Goal: Transaction & Acquisition: Subscribe to service/newsletter

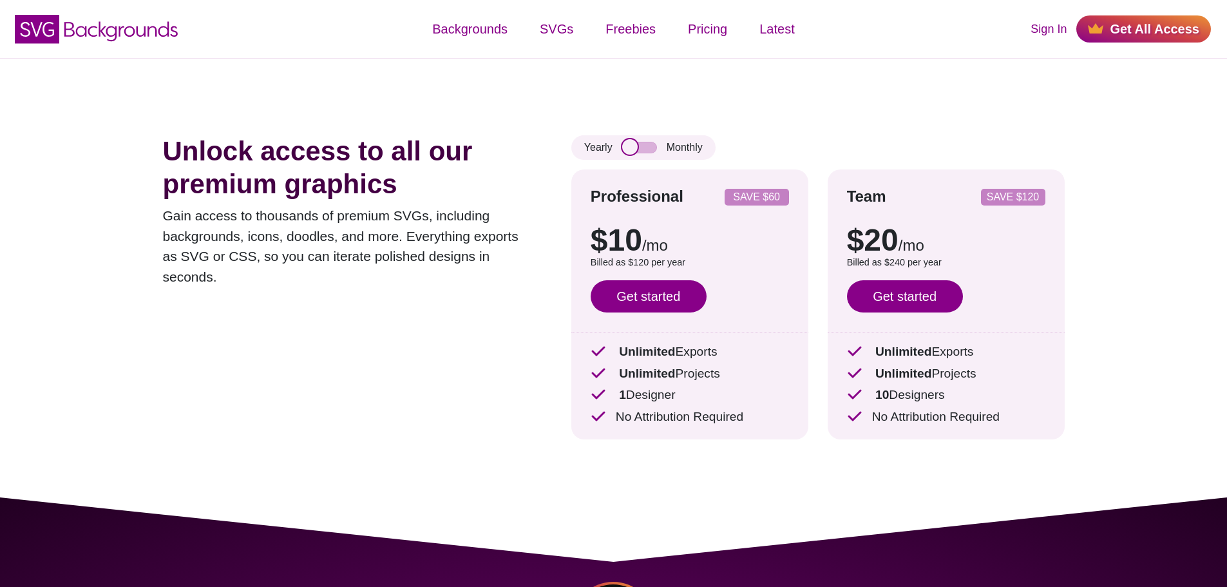
click at [629, 144] on input "checkbox" at bounding box center [639, 148] width 35 height 12
click at [638, 144] on input "checkbox" at bounding box center [639, 148] width 35 height 12
checkbox input "false"
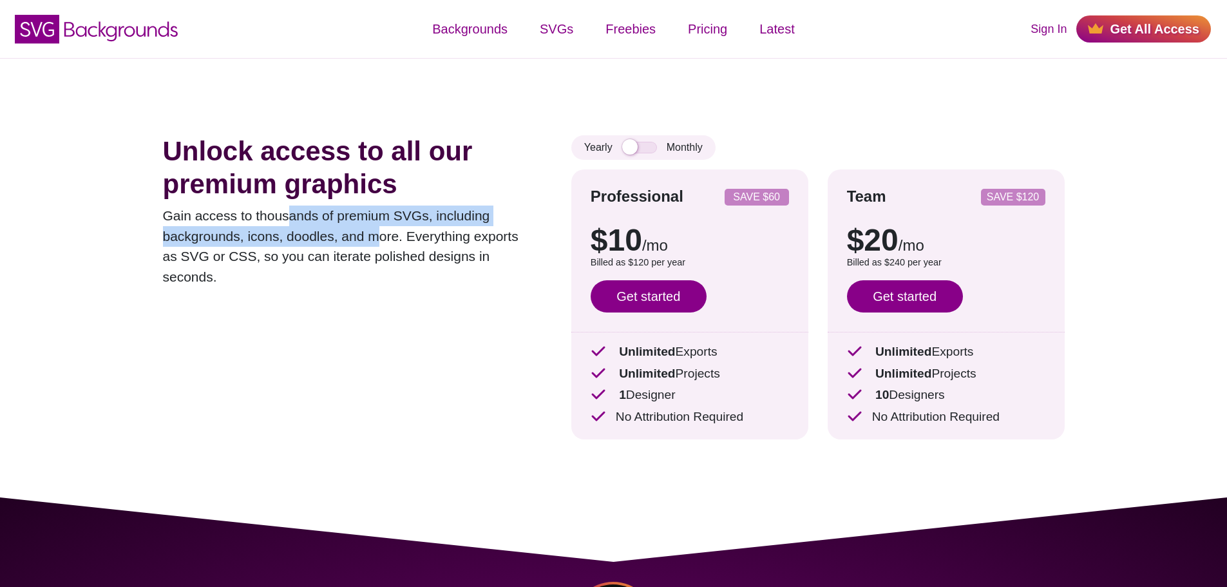
drag, startPoint x: 375, startPoint y: 236, endPoint x: 288, endPoint y: 205, distance: 92.3
click at [288, 205] on div "Unlock access to all our premium graphics Gain access to thousands of premium S…" at bounding box center [348, 296] width 370 height 323
click at [342, 213] on p "Gain access to thousands of premium SVGs, including backgrounds, icons, doodles…" at bounding box center [348, 246] width 370 height 81
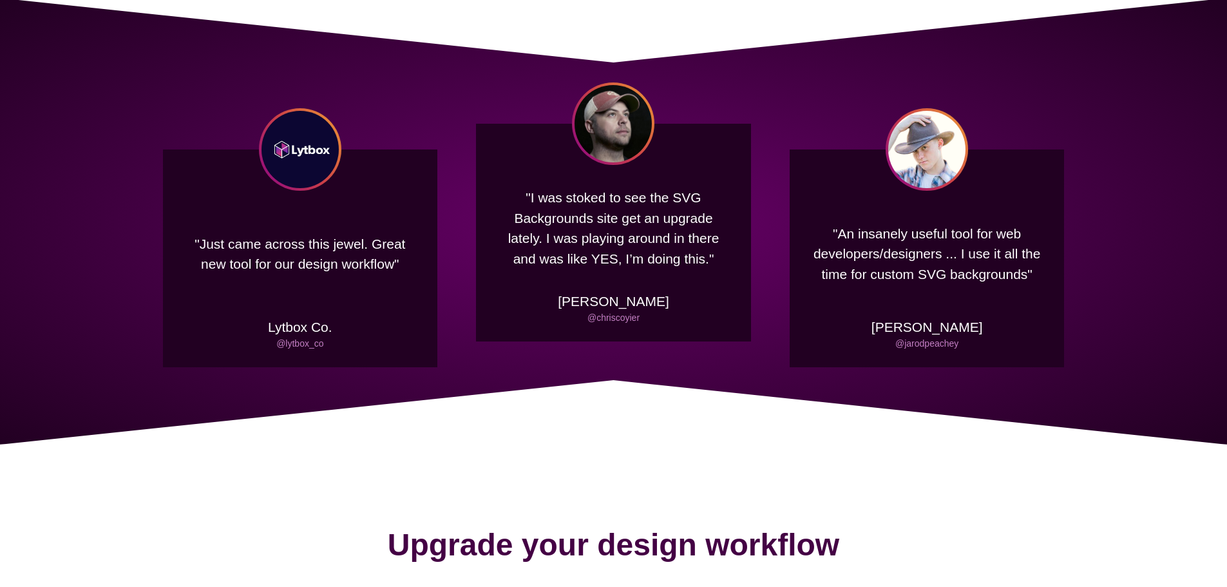
scroll to position [838, 0]
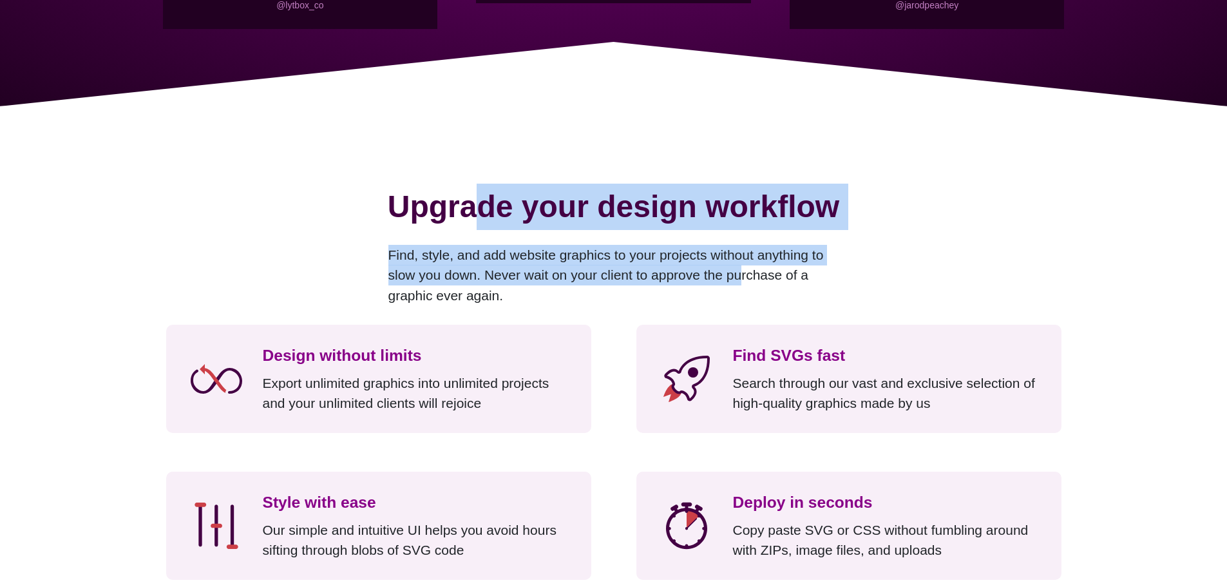
drag, startPoint x: 476, startPoint y: 207, endPoint x: 733, endPoint y: 280, distance: 266.7
click at [744, 285] on div "Upgrade your design workflow Find, style, and add website graphics to your proj…" at bounding box center [614, 245] width 1150 height 122
click at [696, 257] on p "Find, style, and add website graphics to your projects without anything to slow…" at bounding box center [613, 275] width 451 height 61
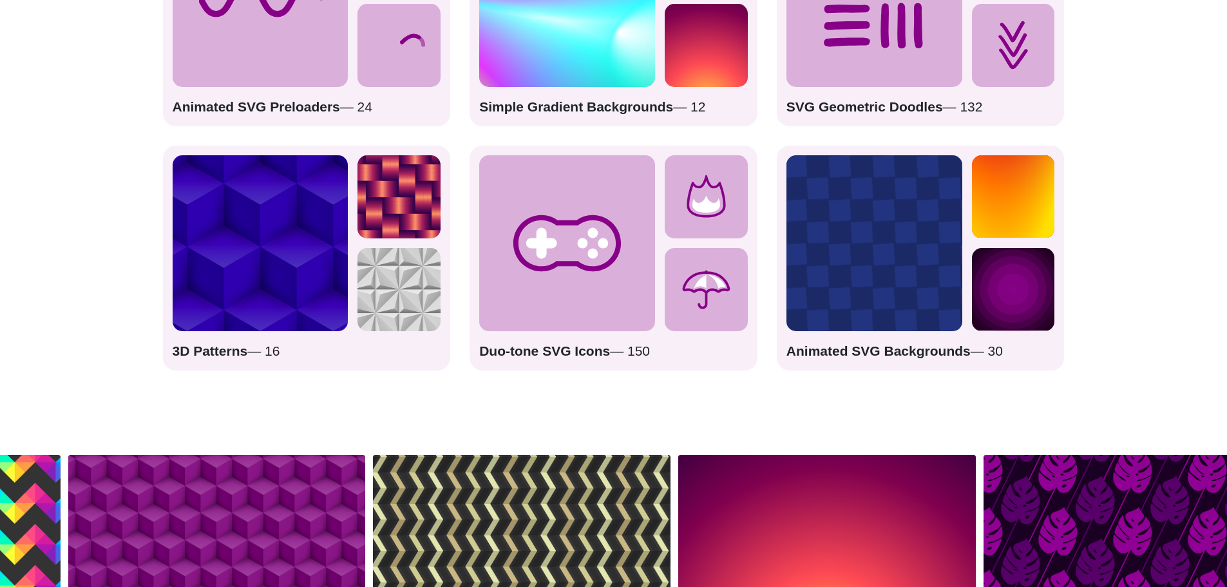
scroll to position [2126, 0]
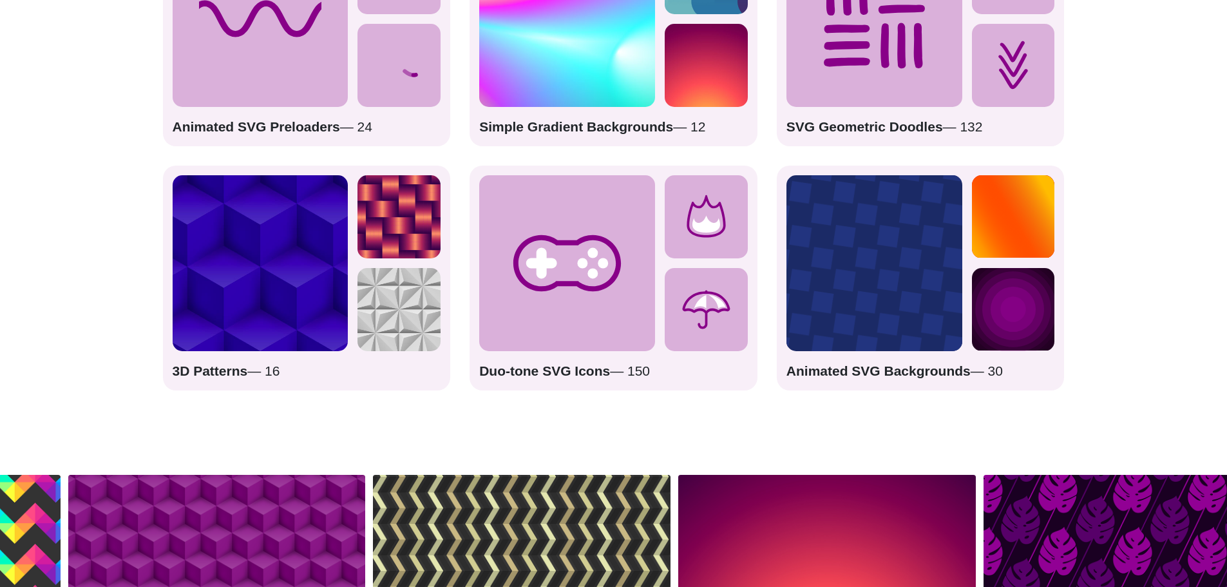
drag, startPoint x: 564, startPoint y: 348, endPoint x: 541, endPoint y: 218, distance: 131.4
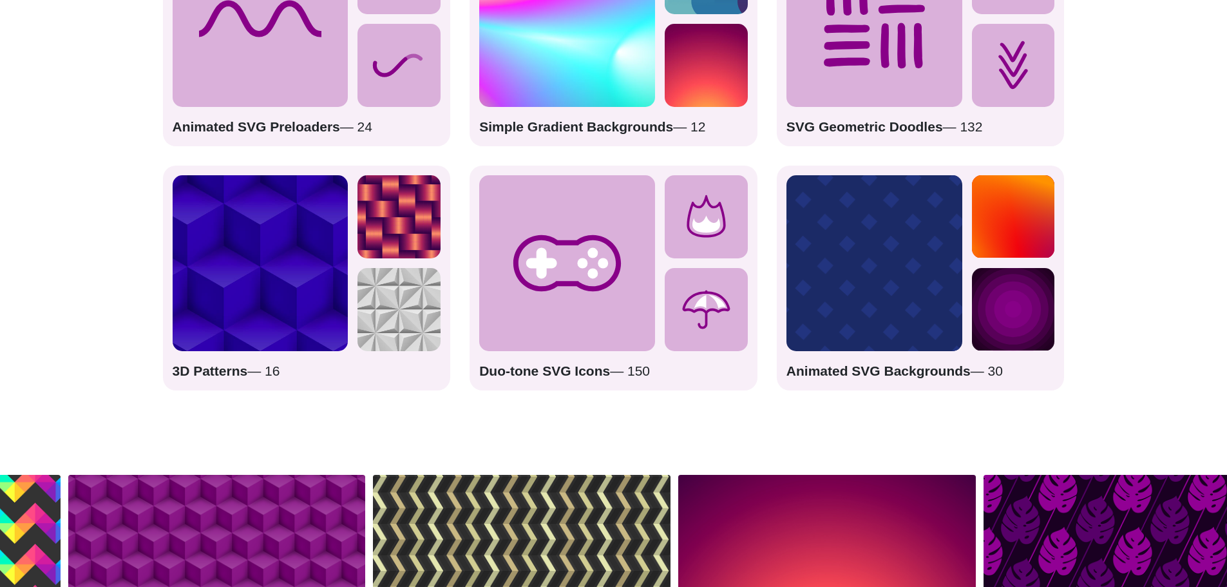
click at [541, 219] on icon at bounding box center [567, 263] width 176 height 176
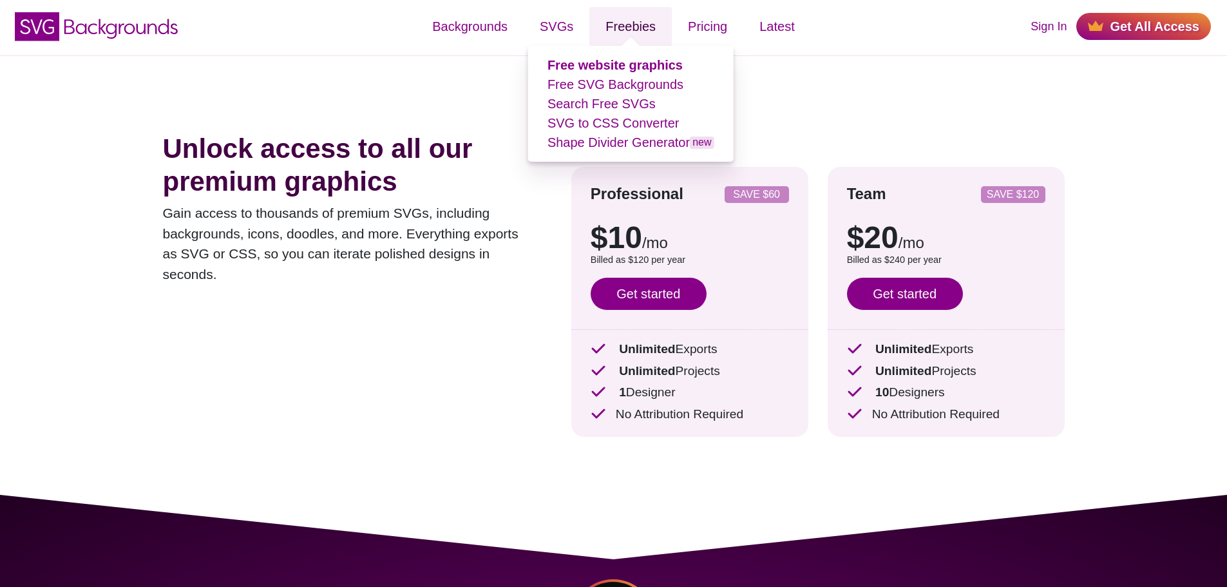
scroll to position [0, 0]
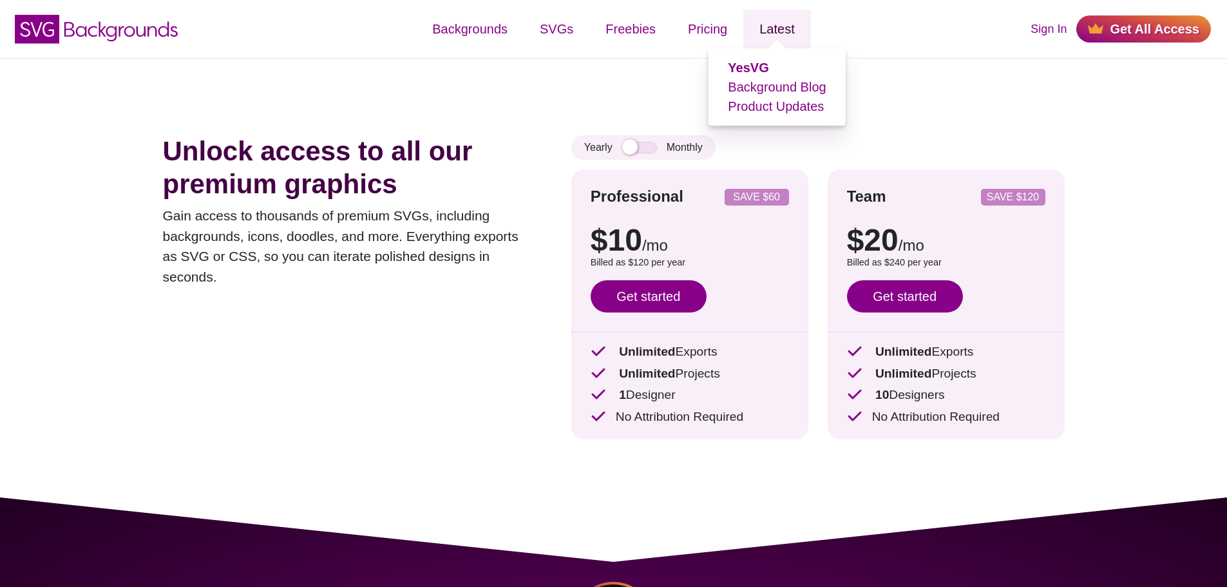
click at [768, 28] on link "Latest" at bounding box center [776, 29] width 67 height 39
